Goal: Find specific page/section: Find specific page/section

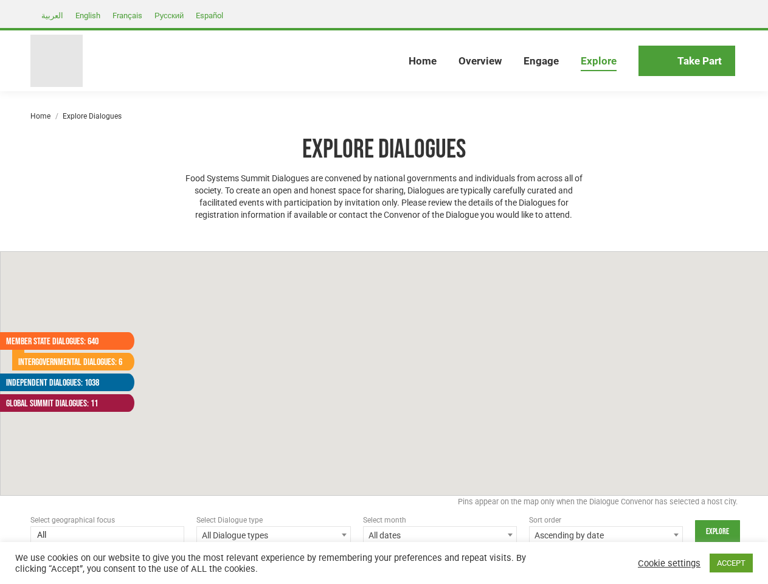
select select
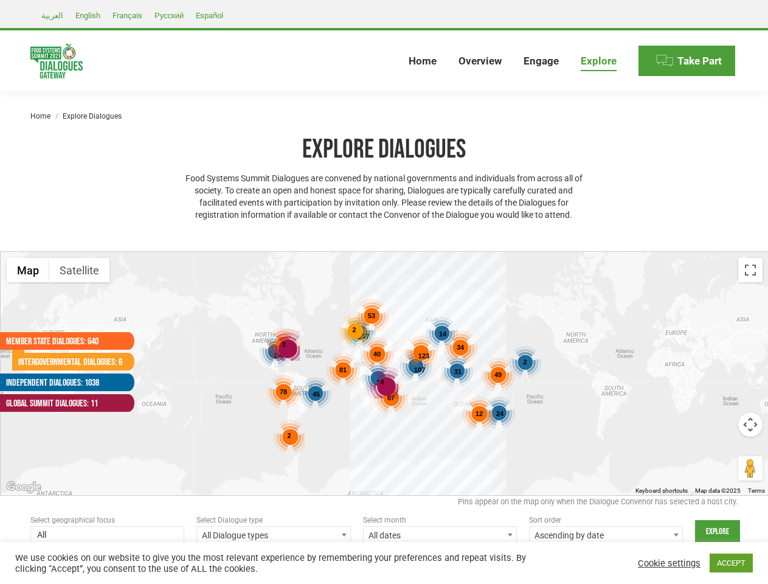
click at [384, 292] on div "187 107 168 192 45 24 31 14 2 123 53 81 78 67 49 40 12 46 2 34 2 4 3" at bounding box center [385, 373] width 768 height 243
click at [384, 373] on div "4" at bounding box center [382, 382] width 32 height 32
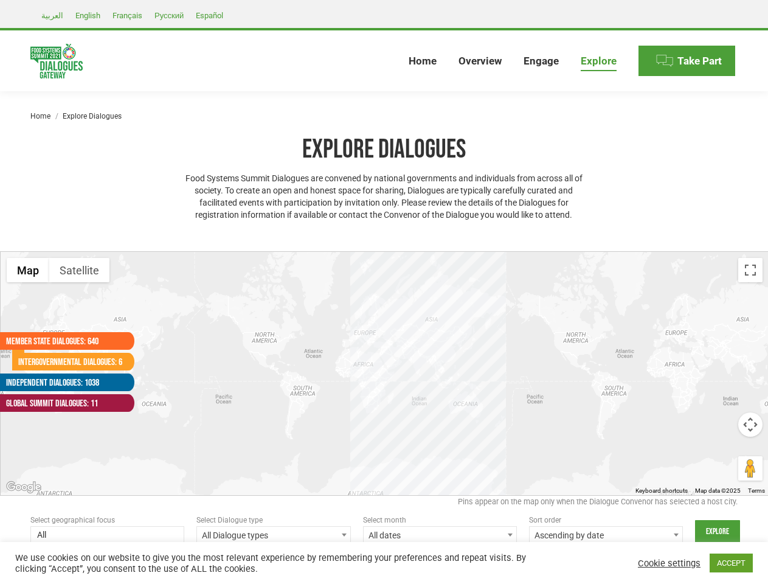
click at [384, 373] on div at bounding box center [385, 373] width 768 height 243
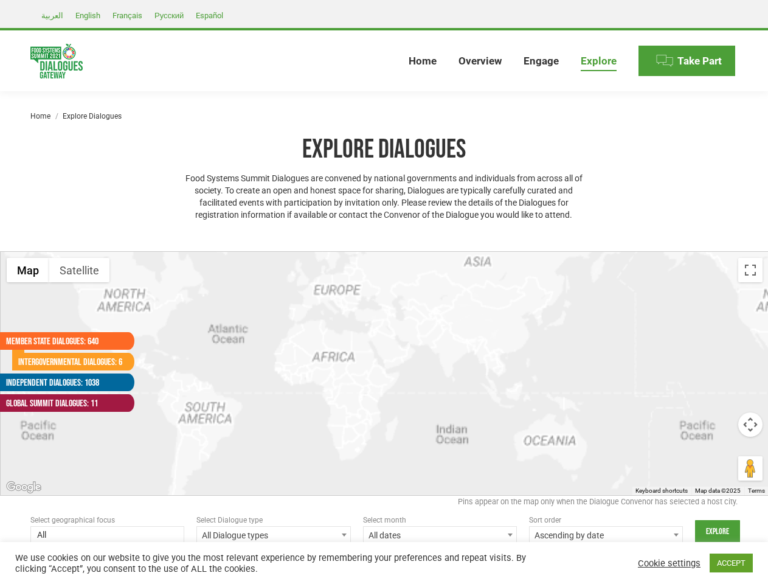
click at [384, 373] on div at bounding box center [385, 373] width 768 height 243
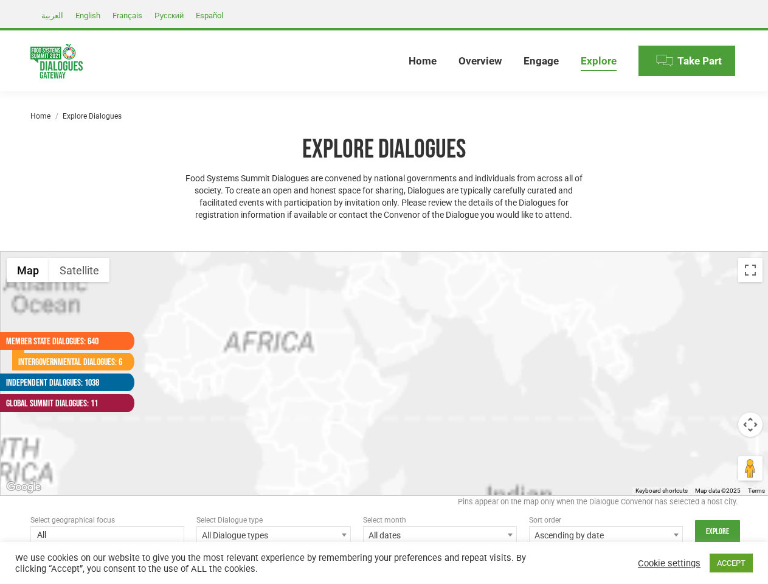
click at [316, 394] on div at bounding box center [385, 373] width 768 height 243
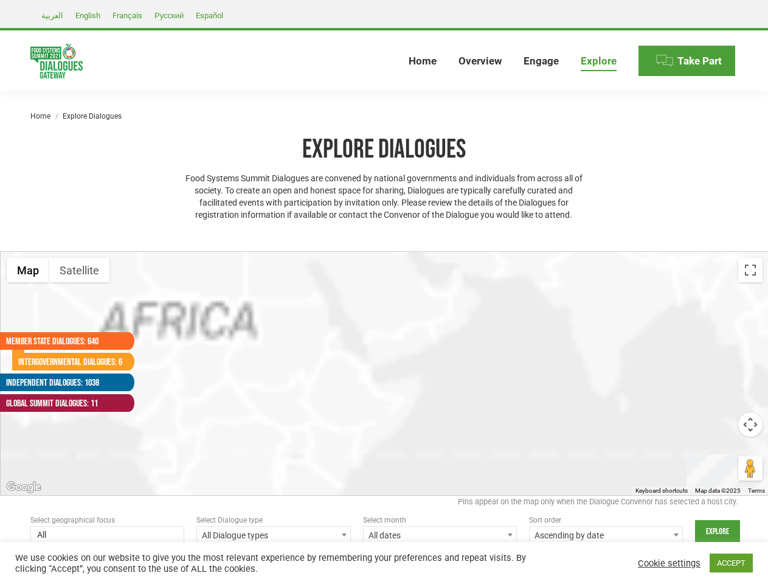
click at [500, 414] on div at bounding box center [385, 373] width 768 height 243
